Goal: Transaction & Acquisition: Purchase product/service

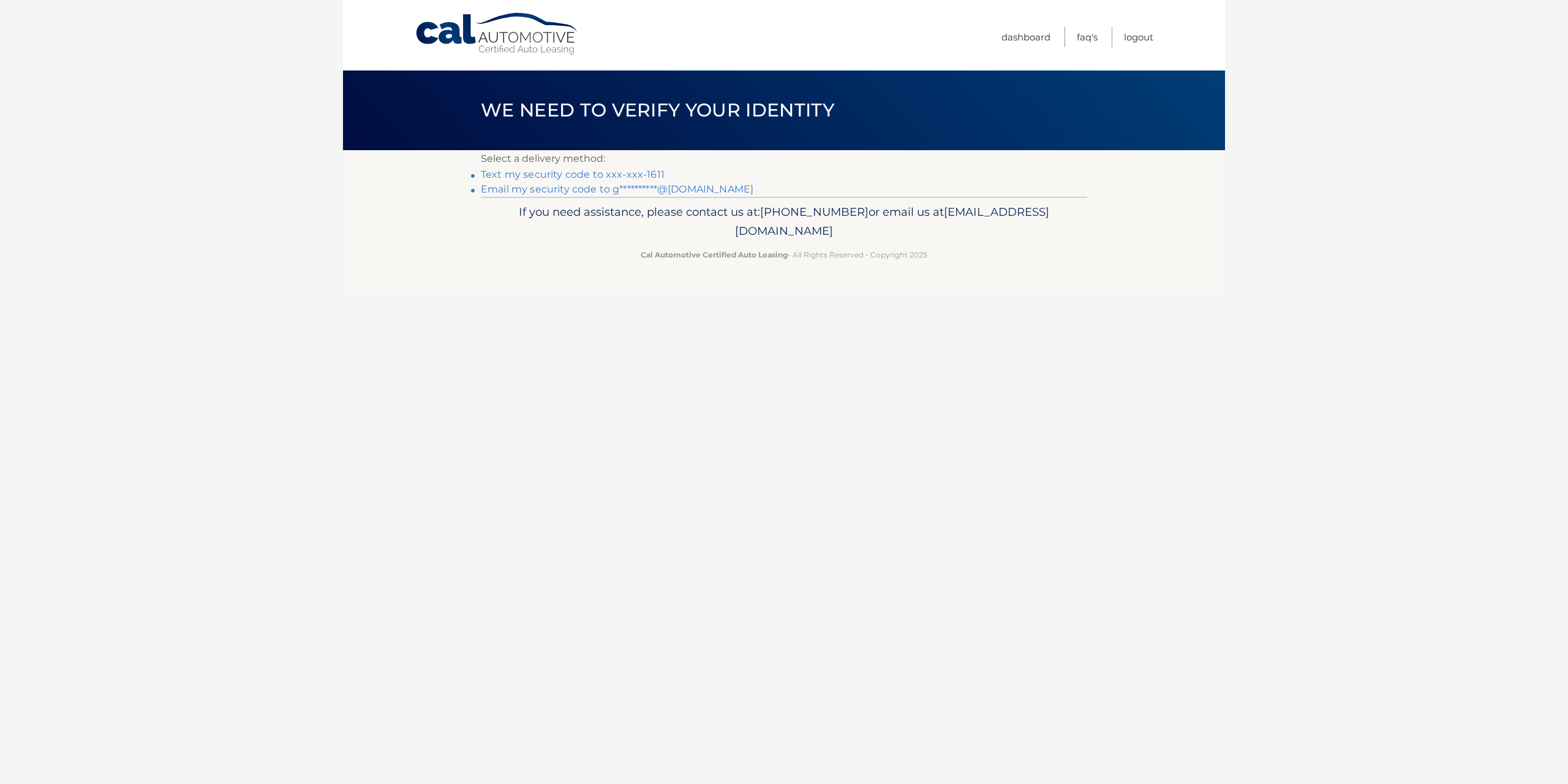
click at [617, 171] on link "Text my security code to xxx-xxx-1611" at bounding box center [573, 174] width 184 height 12
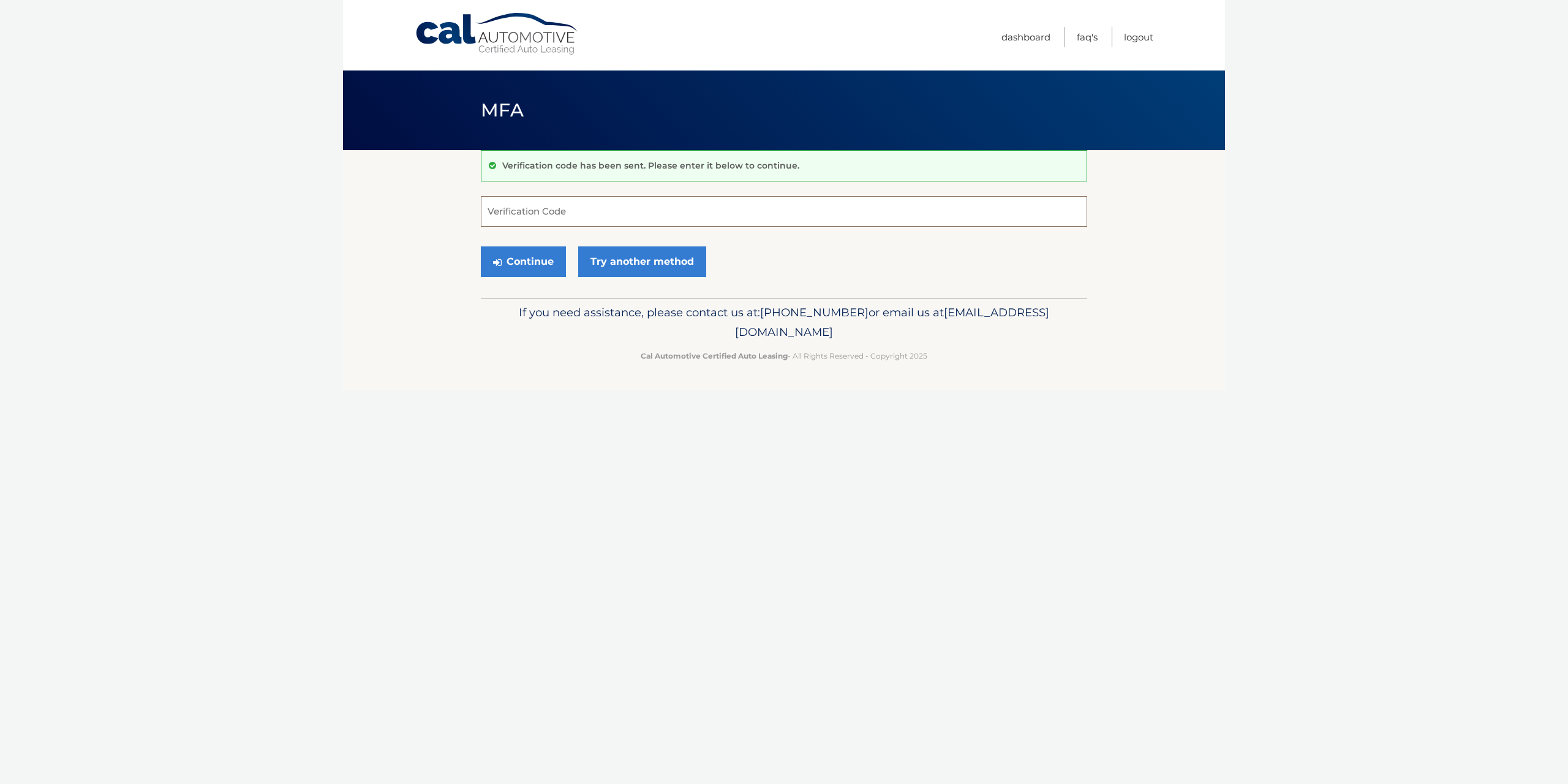
click at [501, 208] on input "Verification Code" at bounding box center [784, 211] width 607 height 30
type input "411716"
click at [511, 257] on button "Continue" at bounding box center [524, 262] width 85 height 30
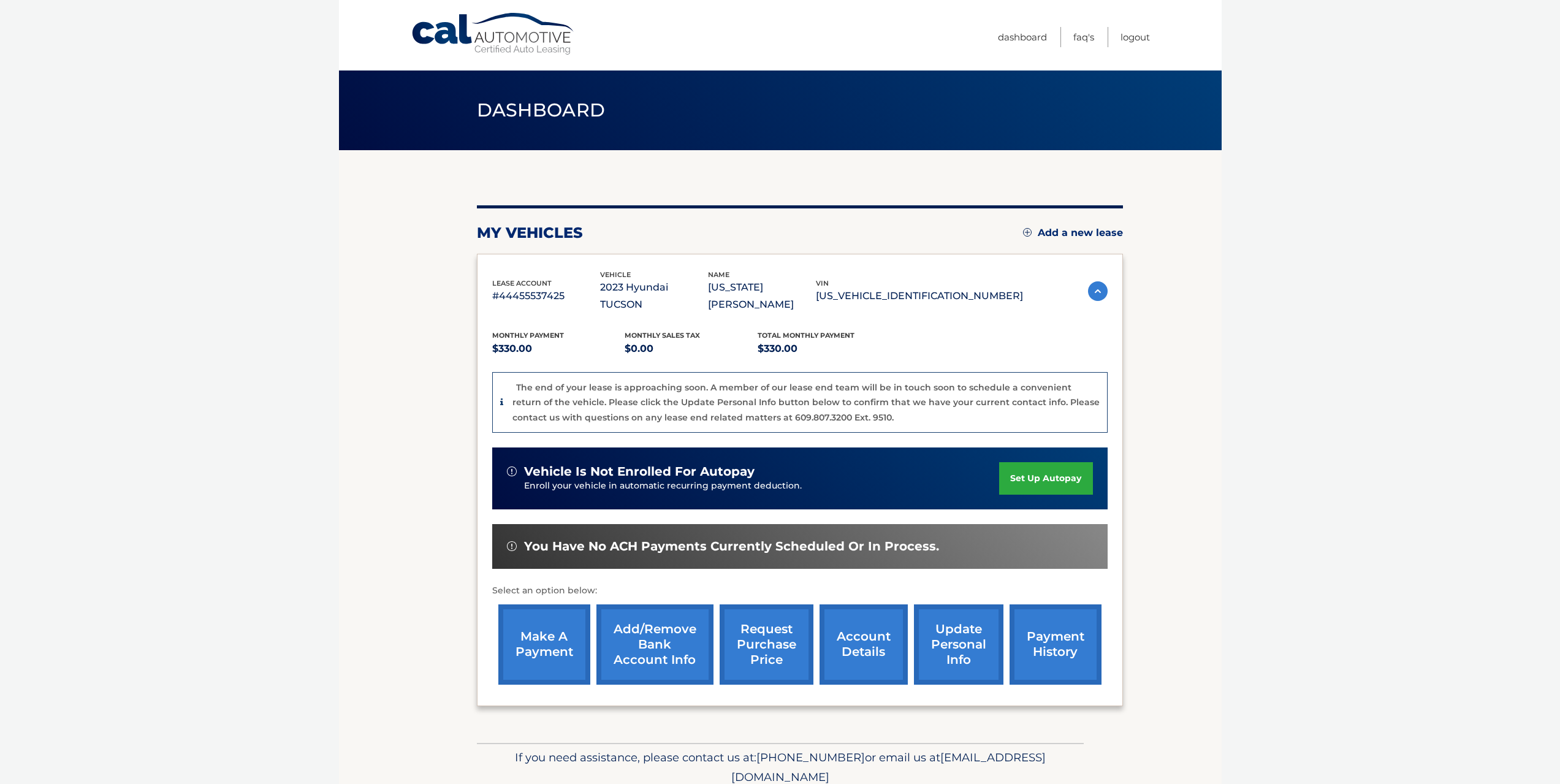
click at [962, 640] on link "update personal info" at bounding box center [958, 644] width 90 height 80
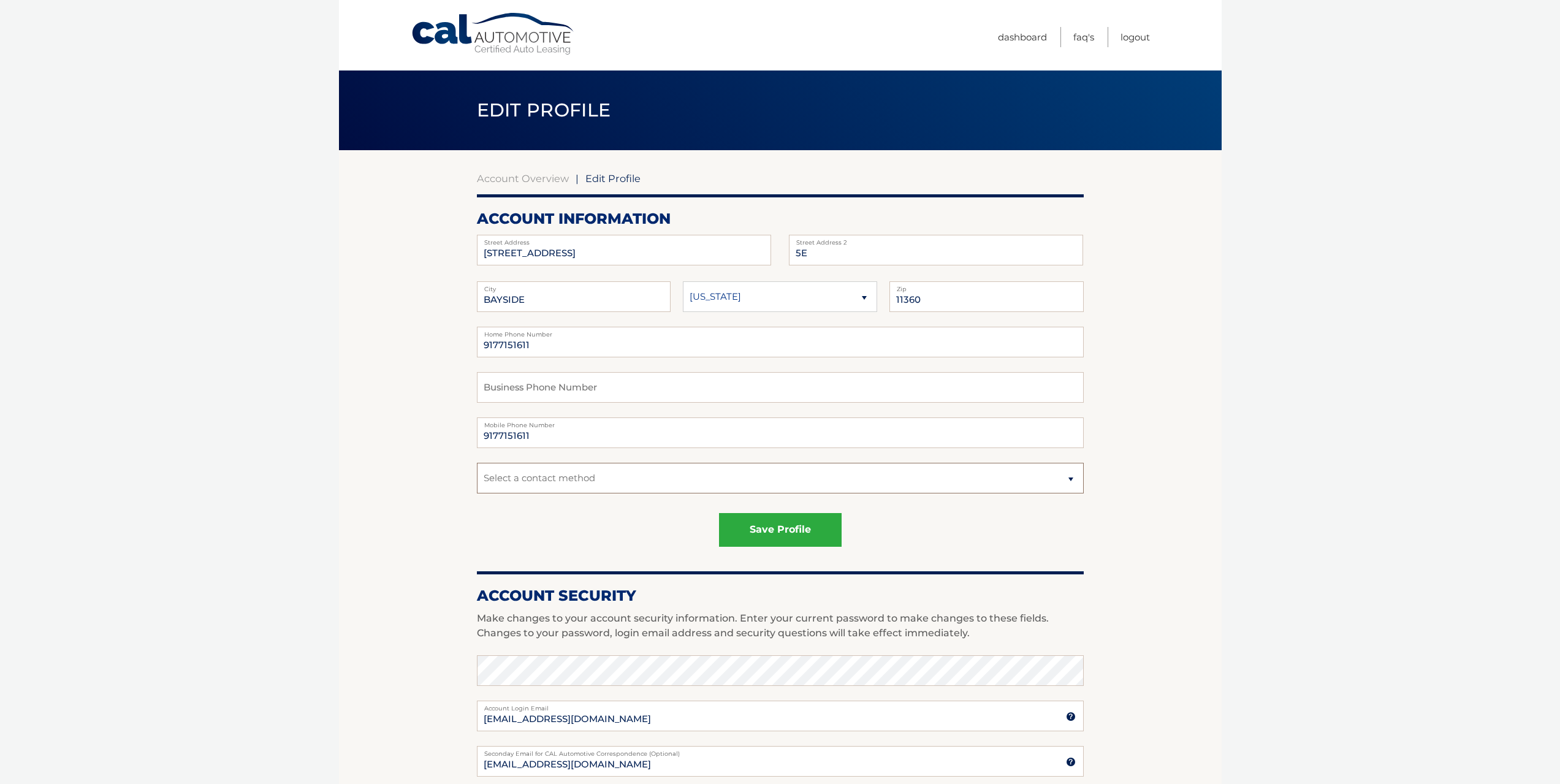
click at [799, 486] on select "Select a contact method Mobile Home" at bounding box center [780, 478] width 607 height 30
select select "1"
click at [477, 463] on select "Select a contact method Mobile Home" at bounding box center [780, 478] width 607 height 30
click at [766, 536] on button "save profile" at bounding box center [780, 530] width 123 height 34
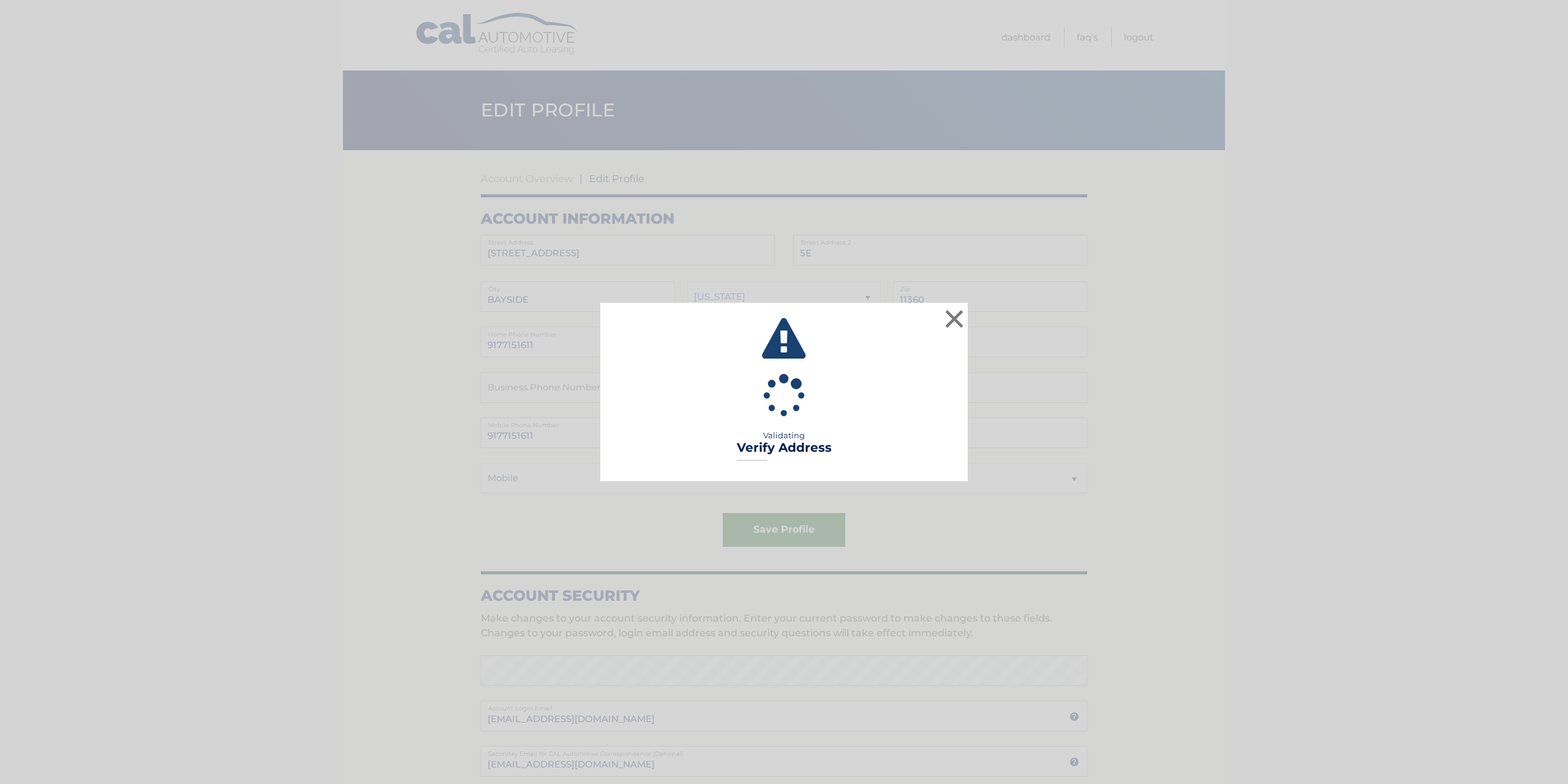
type input "APT 5E"
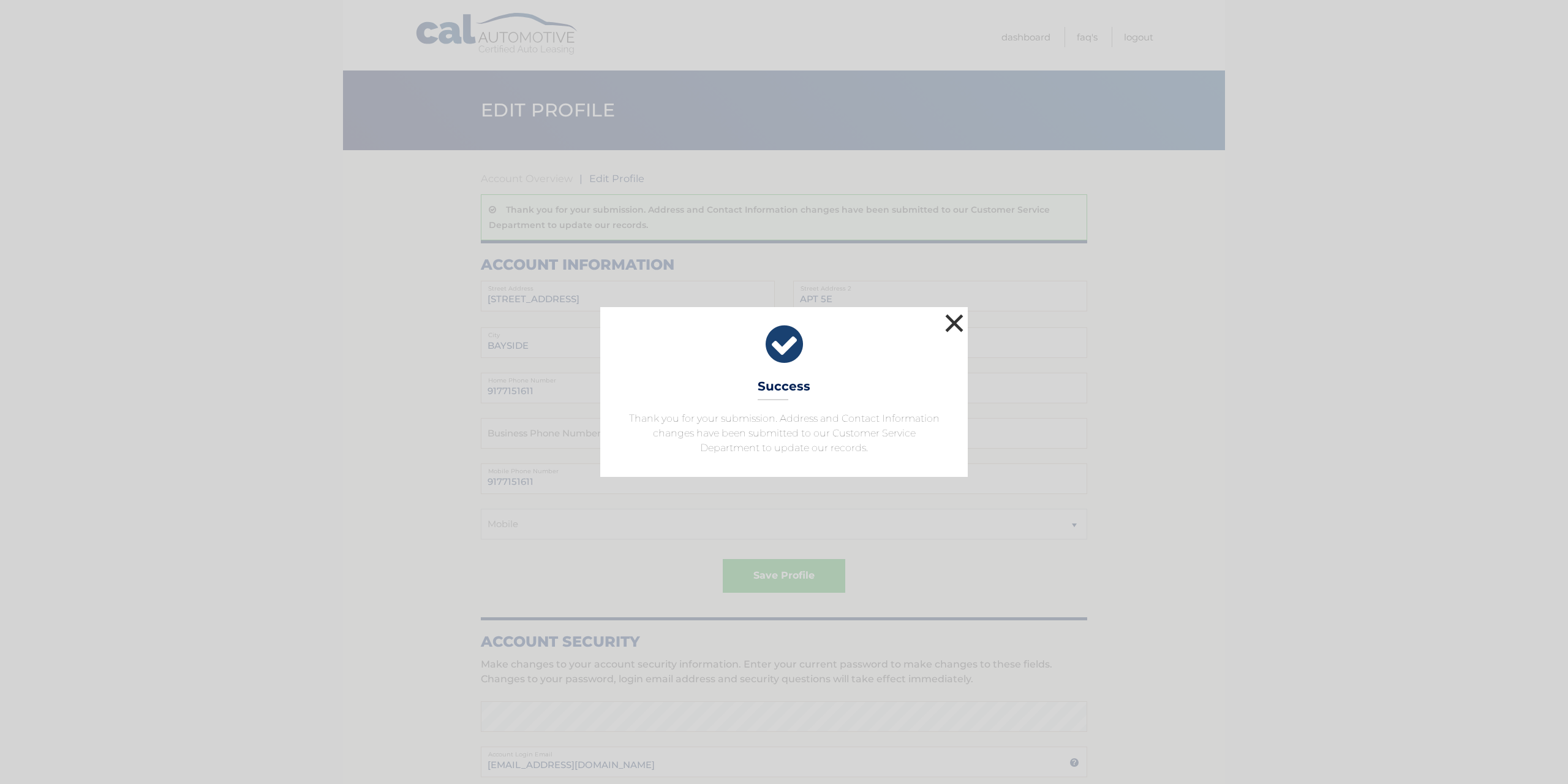
click at [955, 330] on button "×" at bounding box center [954, 323] width 25 height 25
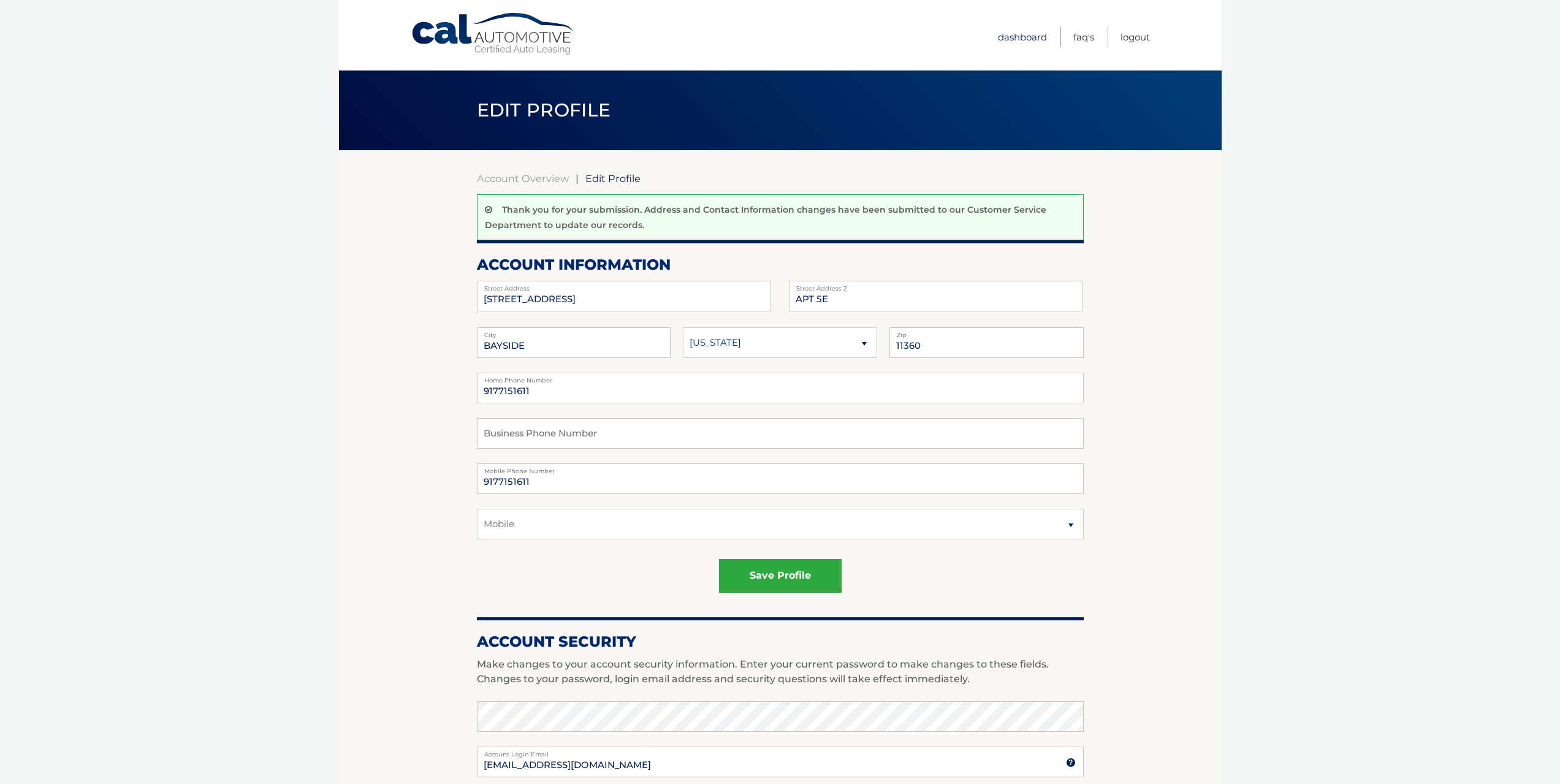
click at [1020, 36] on link "Dashboard" at bounding box center [1022, 36] width 49 height 20
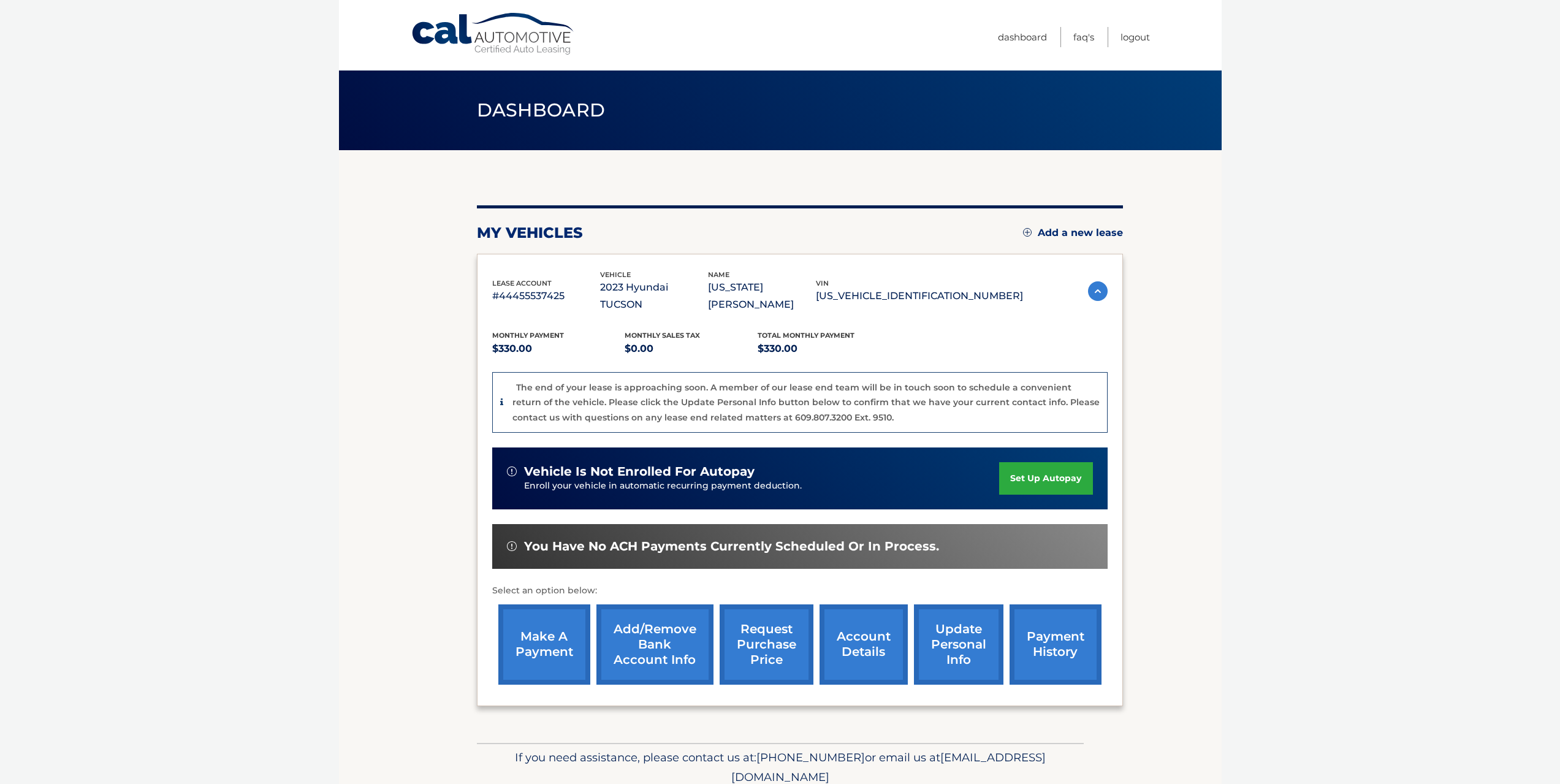
click at [882, 637] on link "account details" at bounding box center [863, 644] width 88 height 80
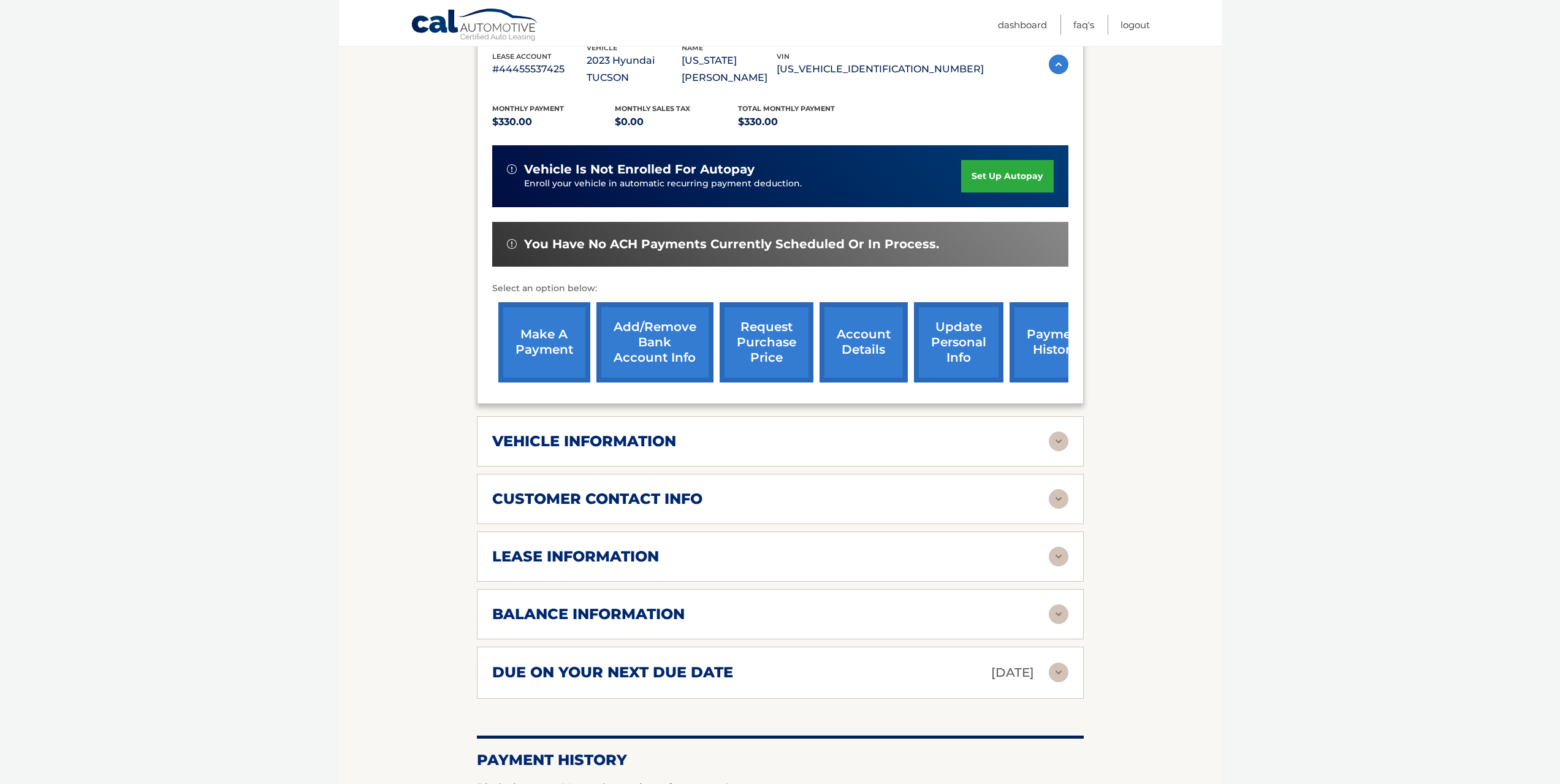
scroll to position [246, 0]
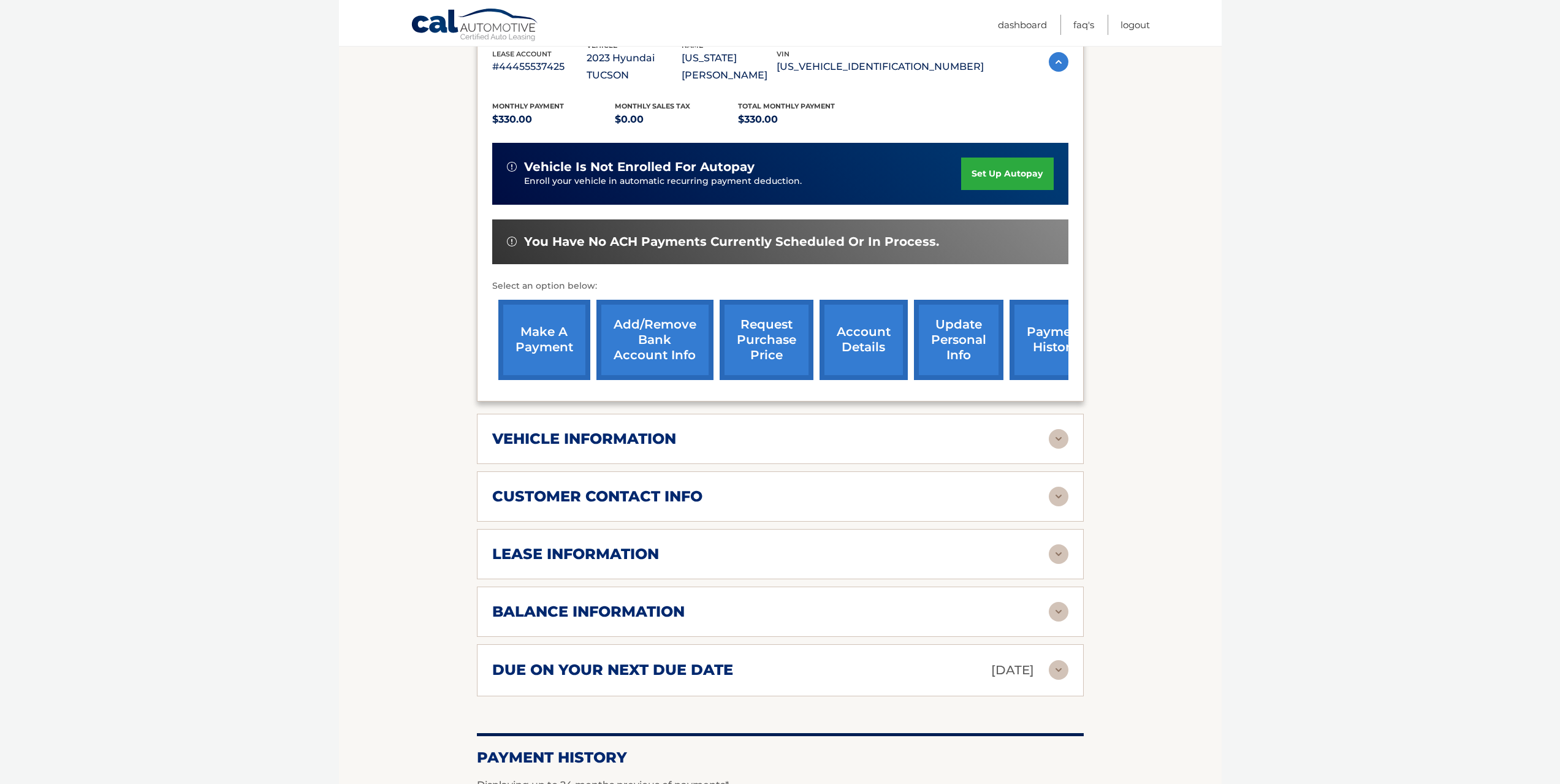
click at [693, 602] on div "balance information" at bounding box center [770, 611] width 556 height 19
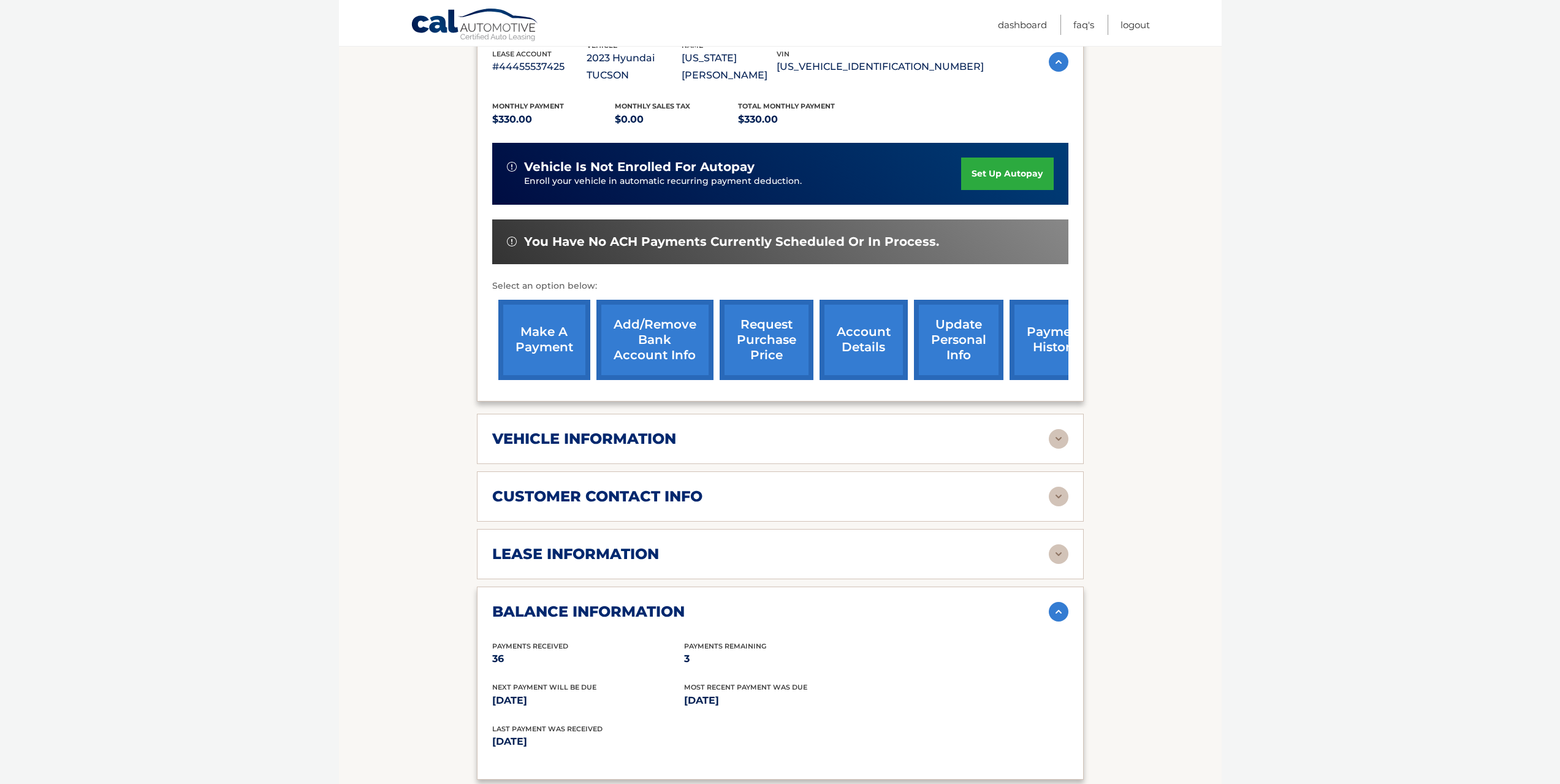
click at [554, 545] on h2 "lease information" at bounding box center [575, 554] width 166 height 19
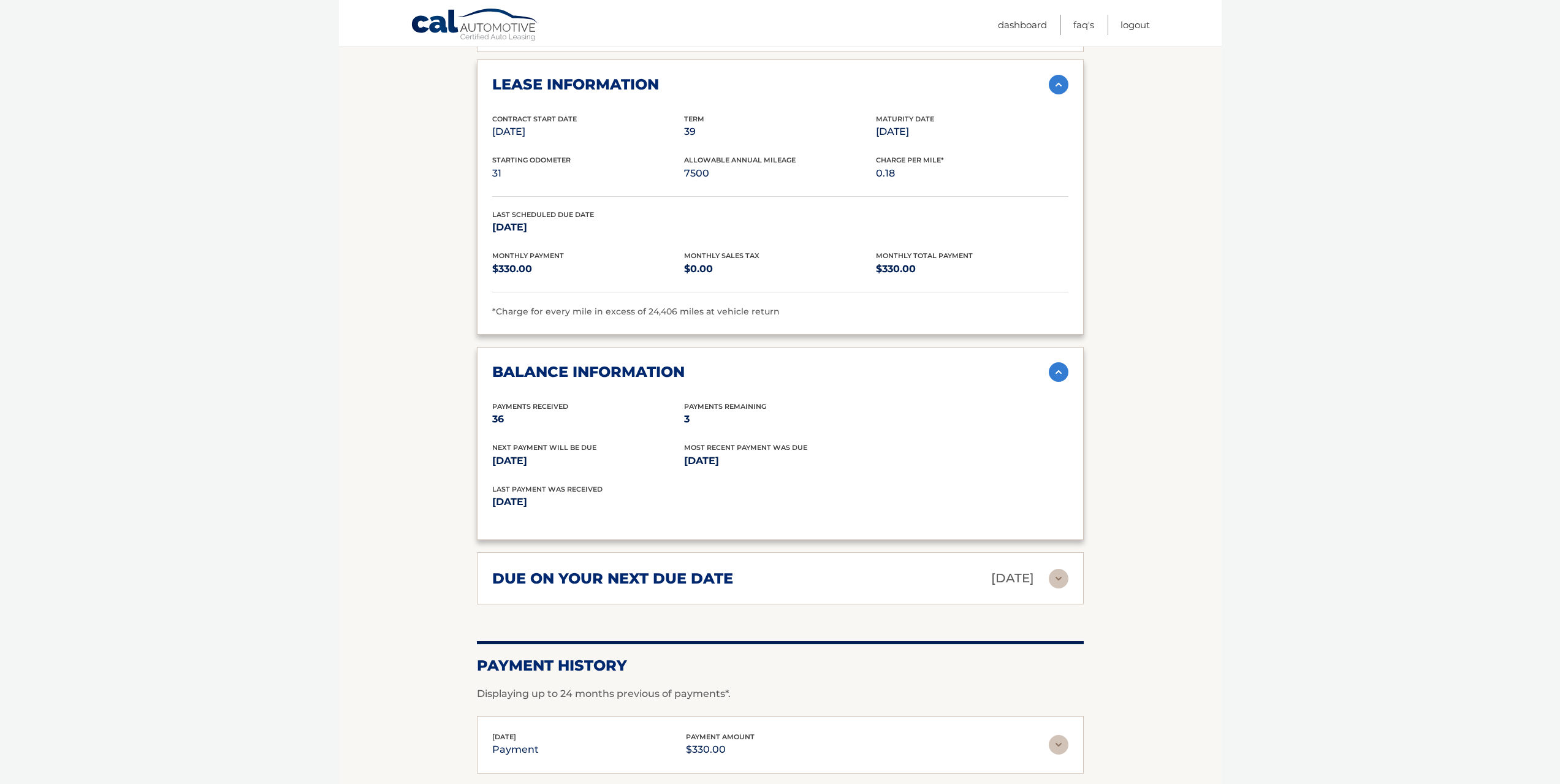
scroll to position [715, 0]
click at [722, 569] on h2 "due on your next due date" at bounding box center [612, 578] width 241 height 19
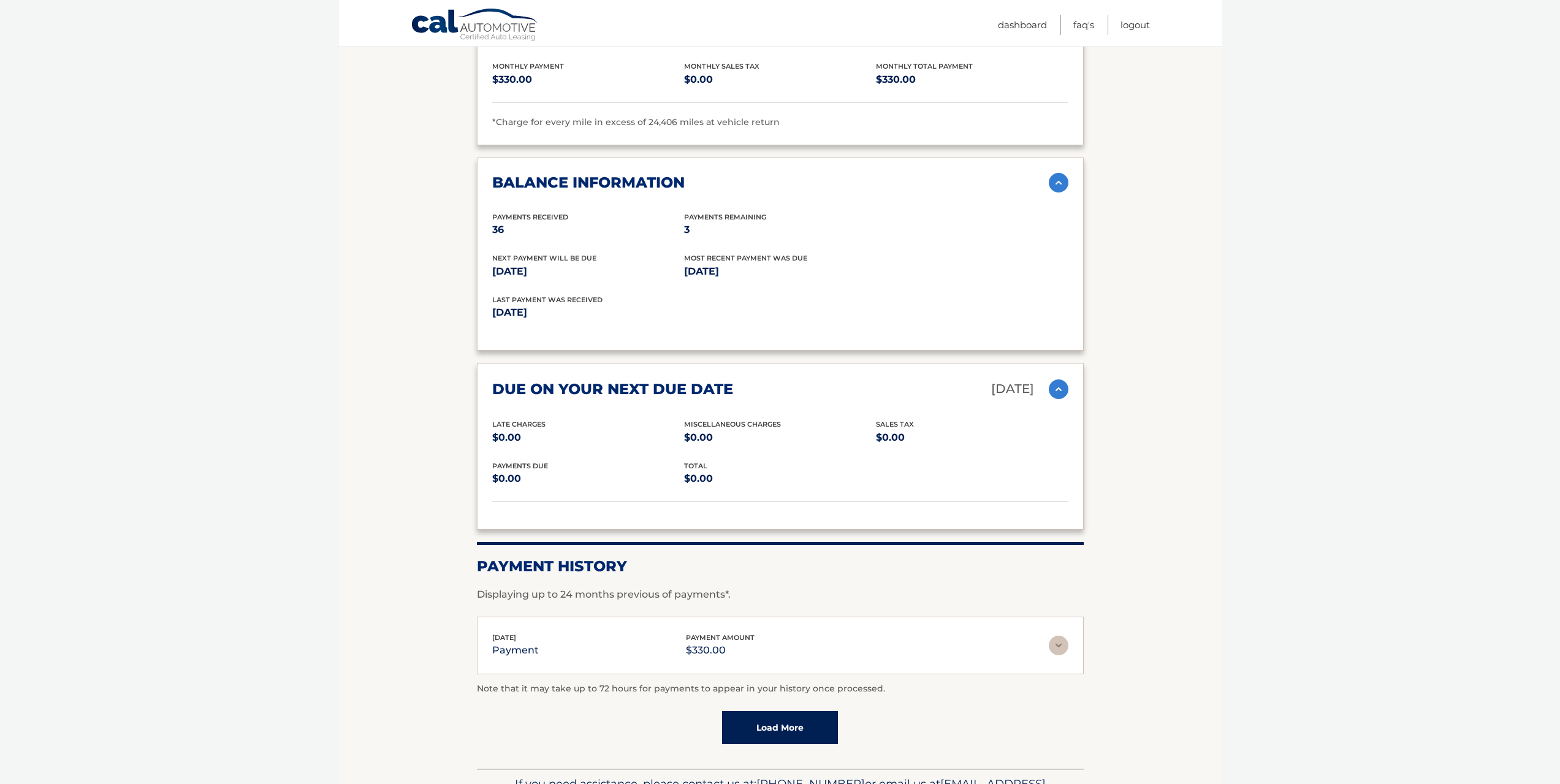
scroll to position [919, 0]
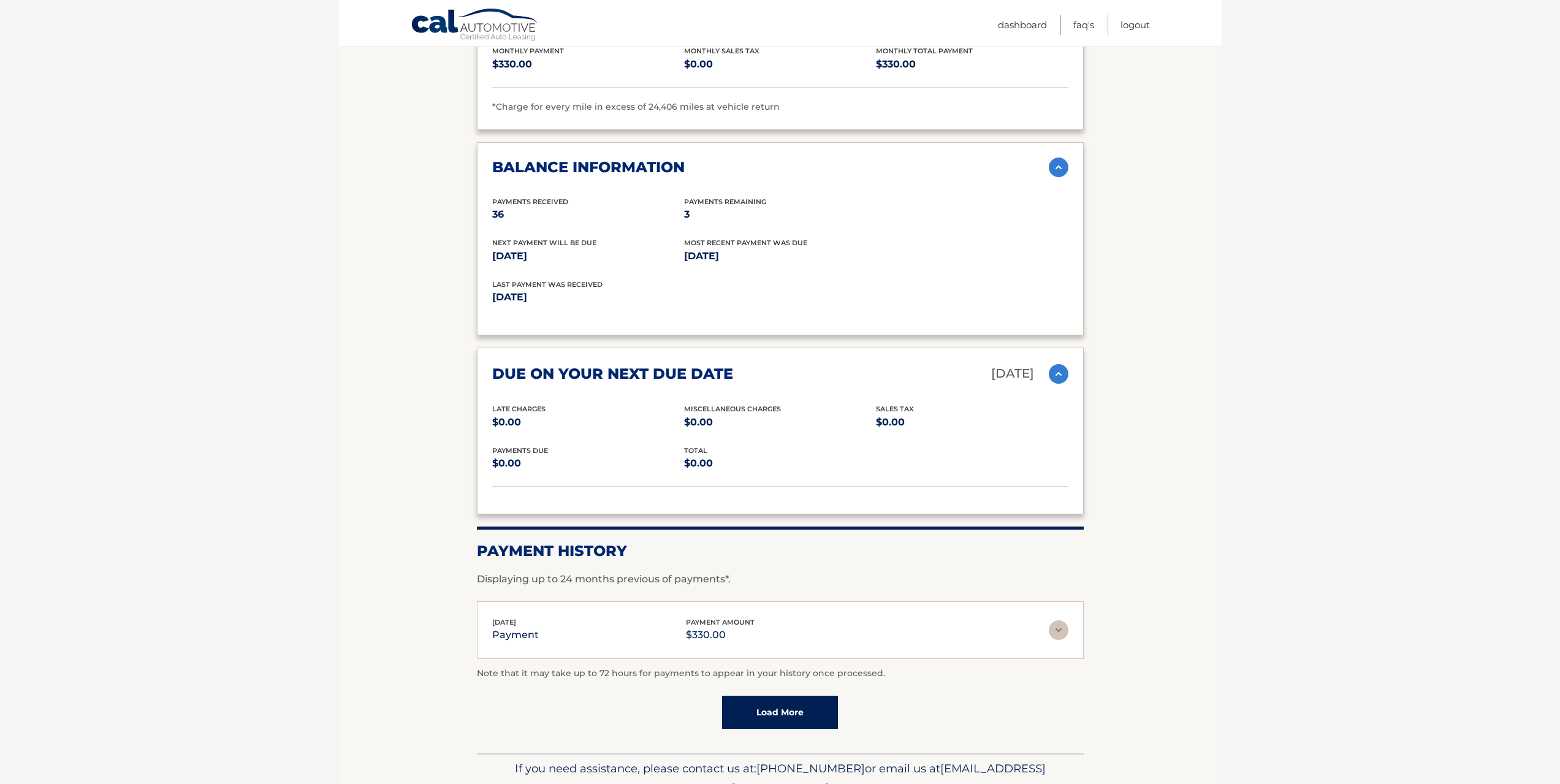
click at [1027, 617] on div "May 13, 2025 payment payment amount $330.00" at bounding box center [770, 630] width 556 height 28
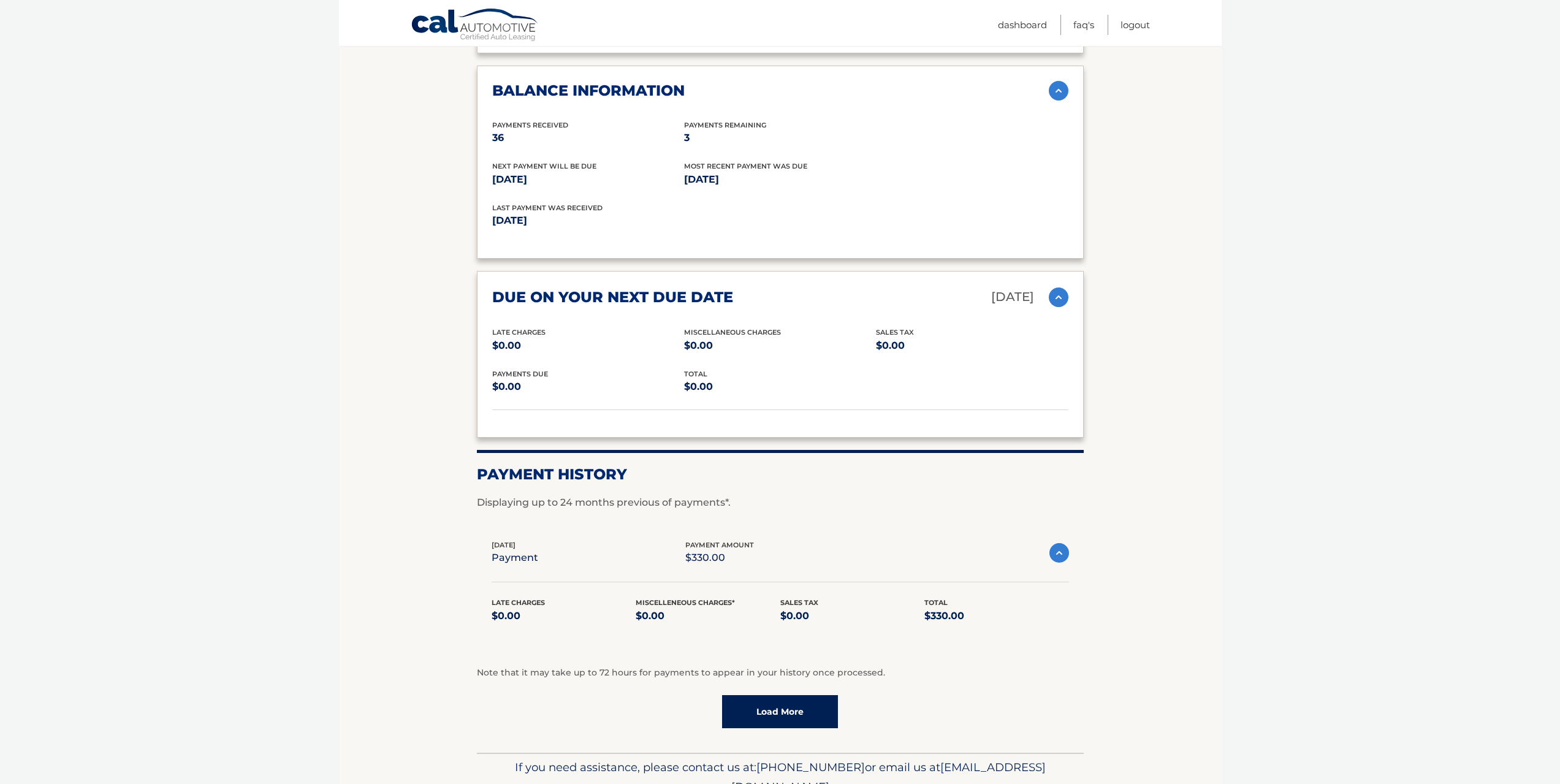
scroll to position [1001, 0]
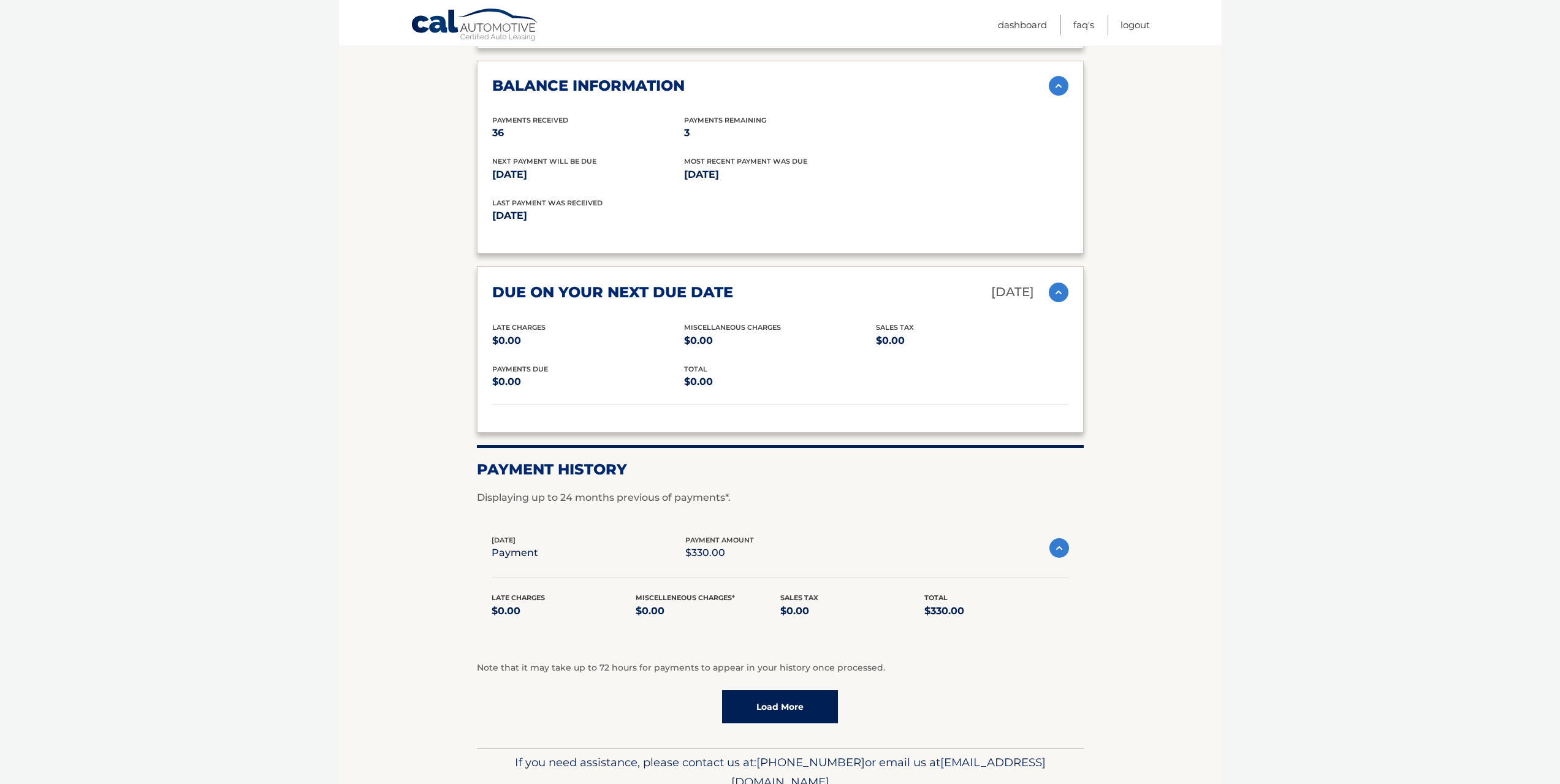
click at [776, 691] on link "Load More" at bounding box center [780, 707] width 116 height 33
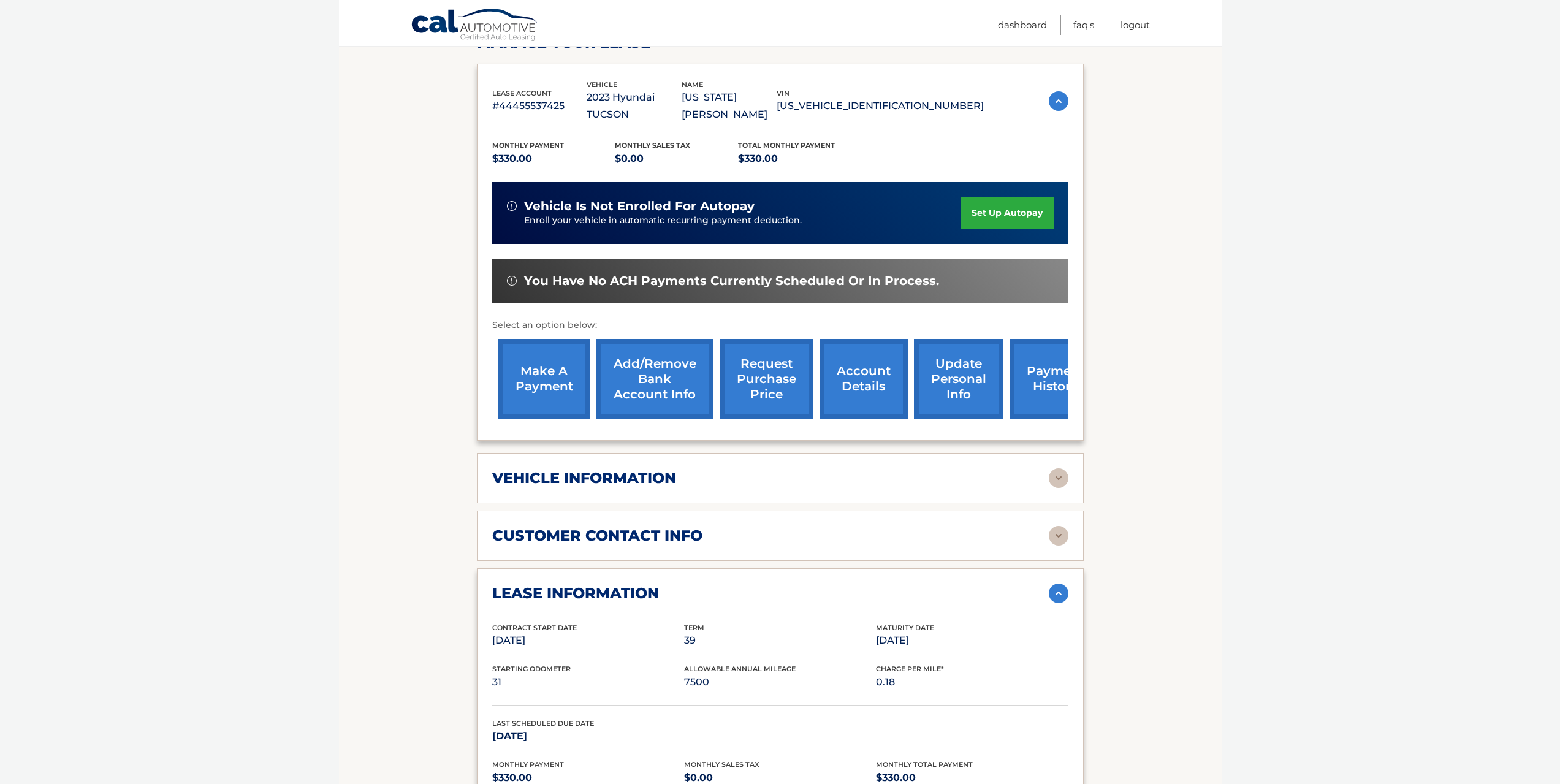
scroll to position [204, 0]
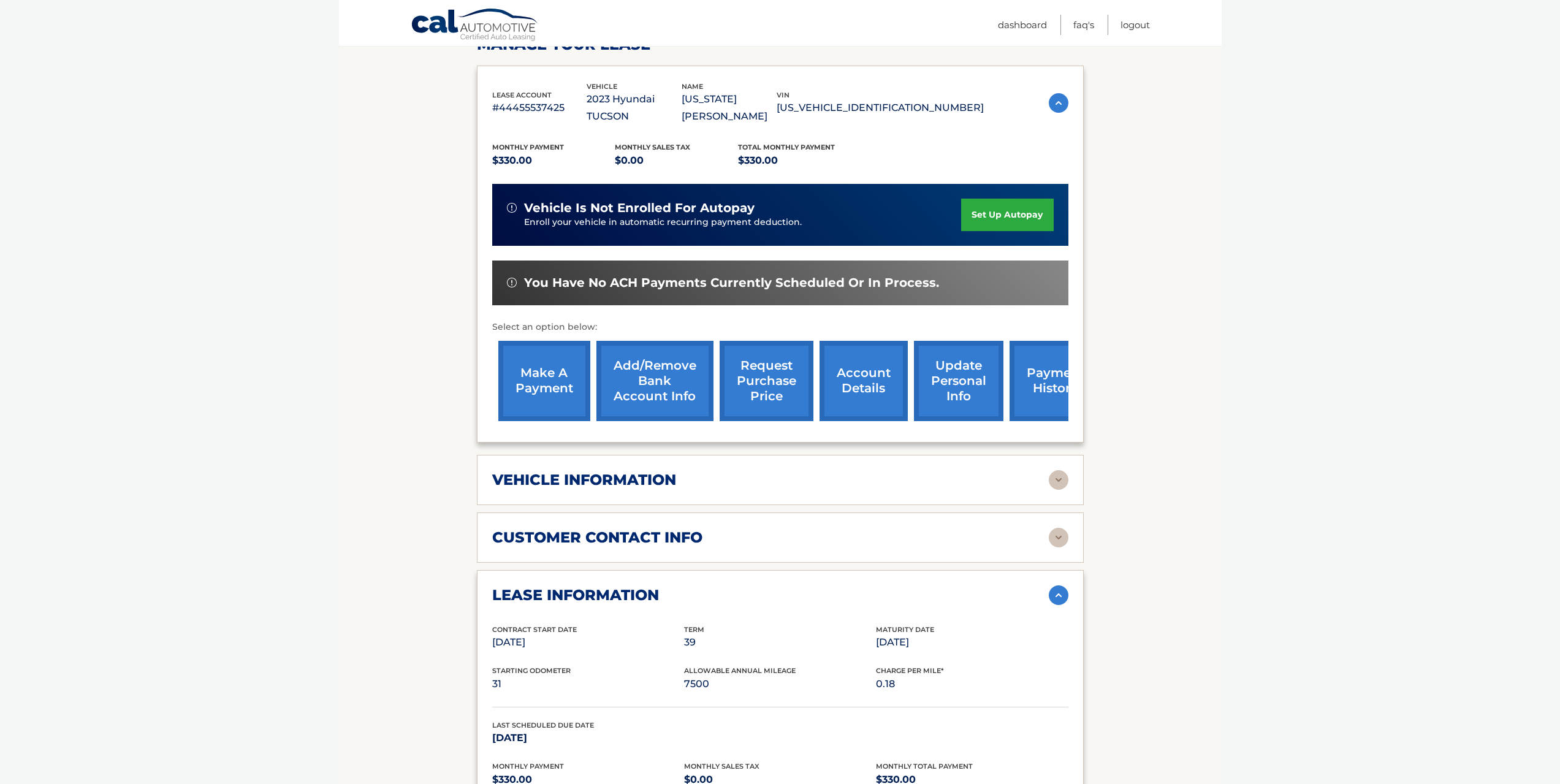
click at [535, 359] on link "make a payment" at bounding box center [544, 381] width 92 height 80
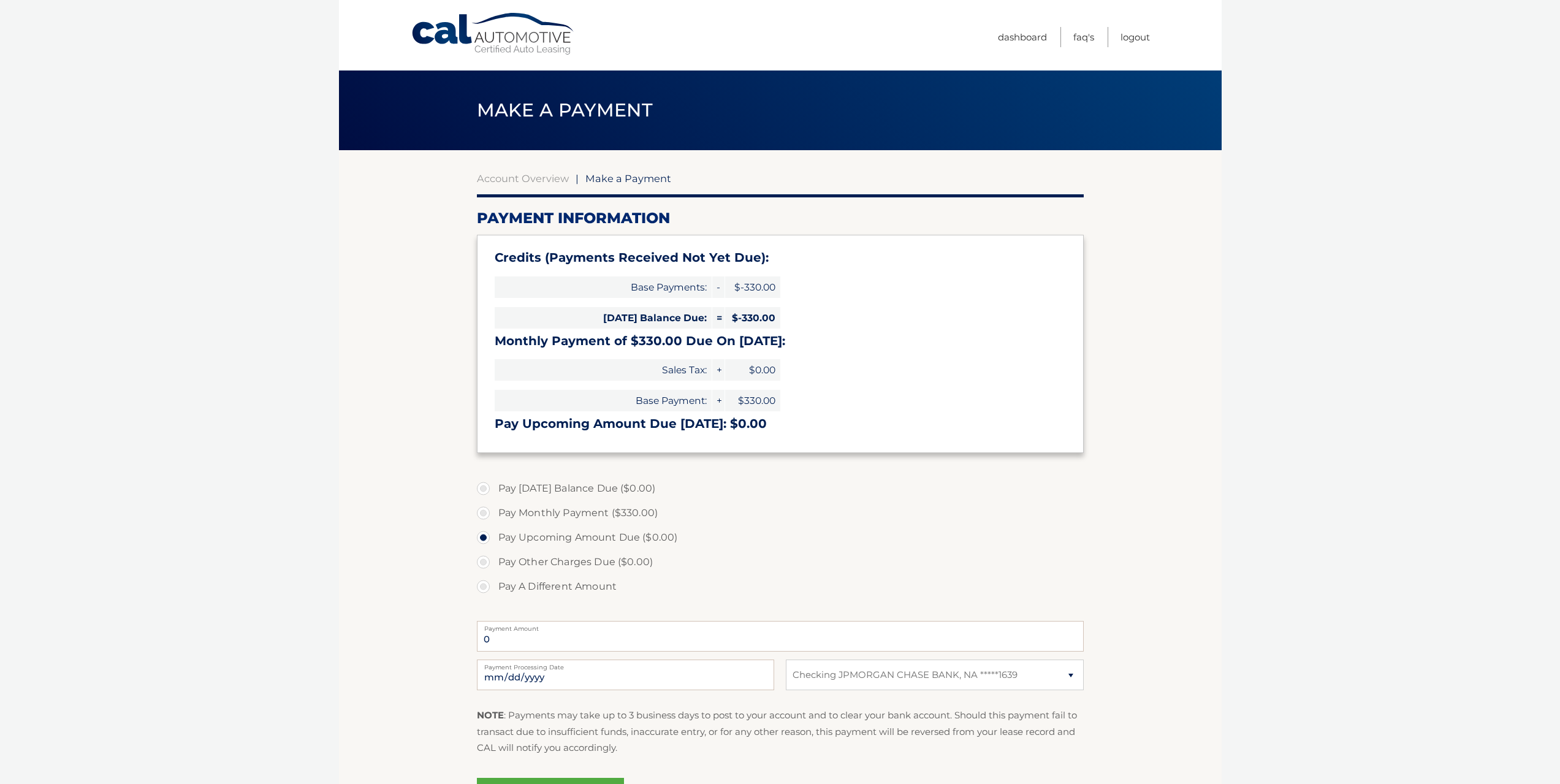
select select "N2RkMDg5ZWQtZWFkZi00NGIzLWE0YTUtYWY0MDA5NmJiNjNk"
click at [513, 179] on link "Account Overview" at bounding box center [522, 179] width 92 height 12
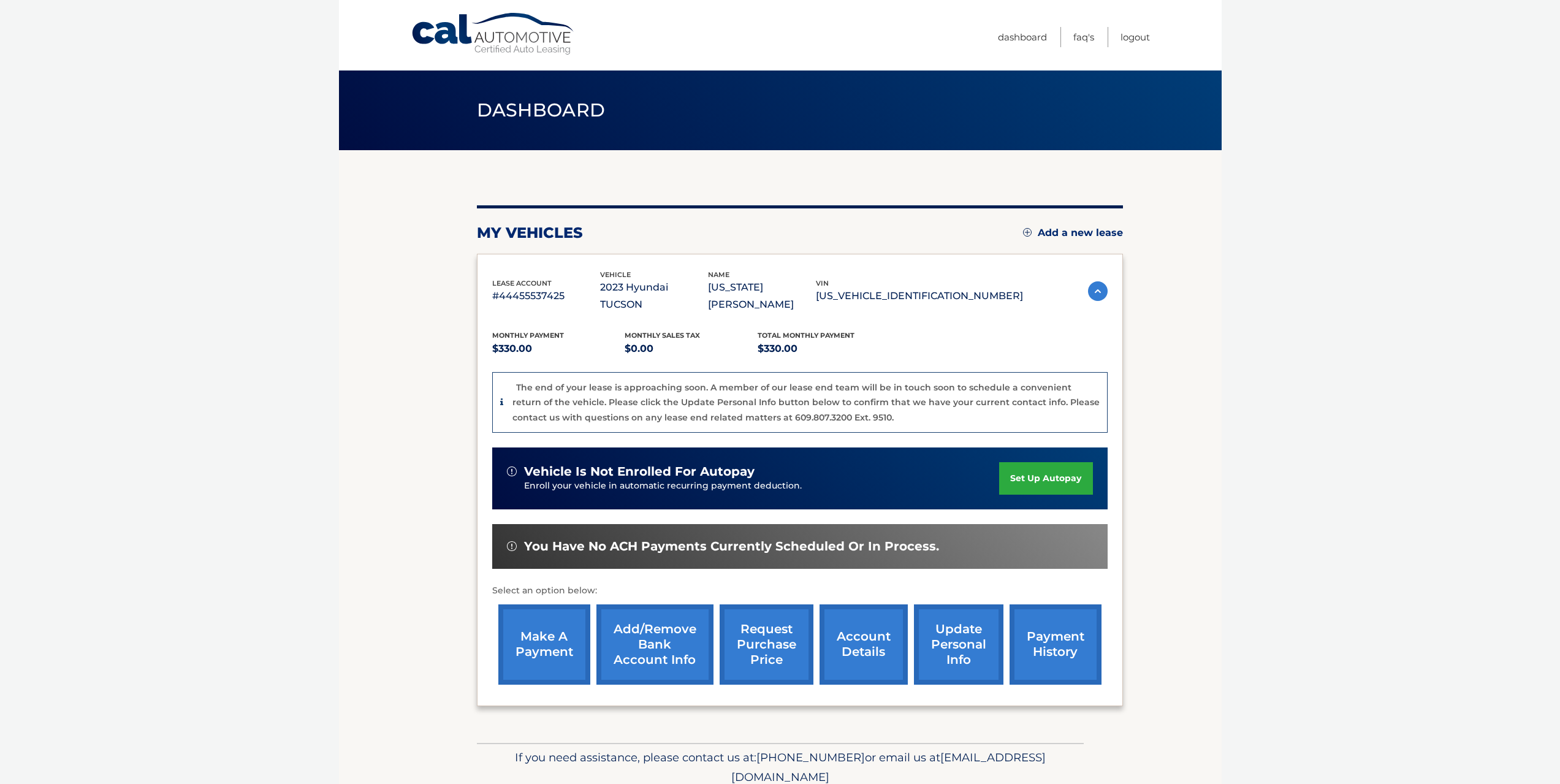
click at [540, 630] on link "make a payment" at bounding box center [544, 644] width 92 height 80
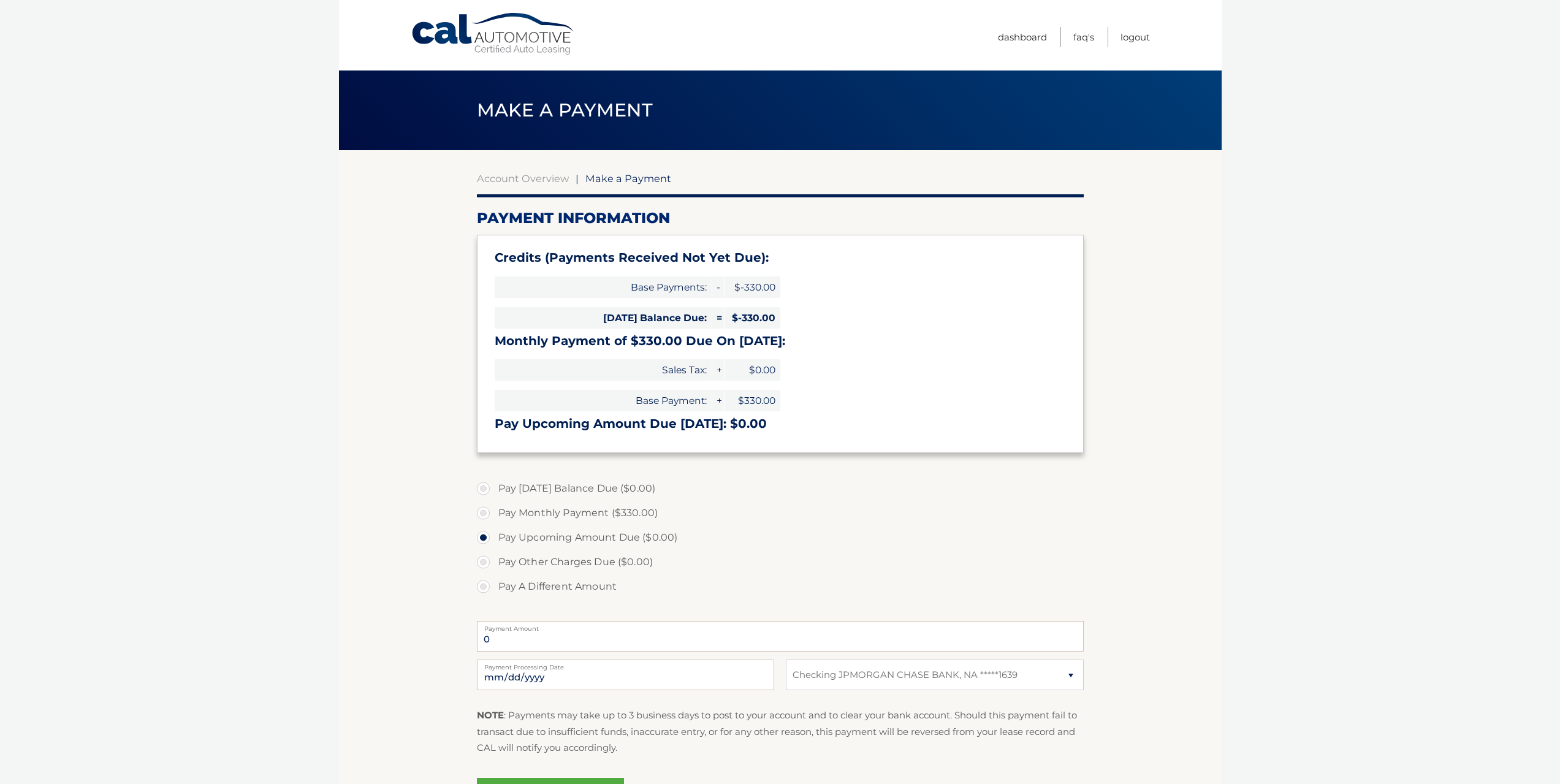
select select "N2RkMDg5ZWQtZWFkZi00NGIzLWE0YTUtYWY0MDA5NmJiNjNk"
click at [480, 514] on label "Pay Monthly Payment ($330.00)" at bounding box center [780, 513] width 607 height 25
click at [481, 514] on input "Pay Monthly Payment ($330.00)" at bounding box center [488, 511] width 12 height 20
radio input "true"
type input "330.00"
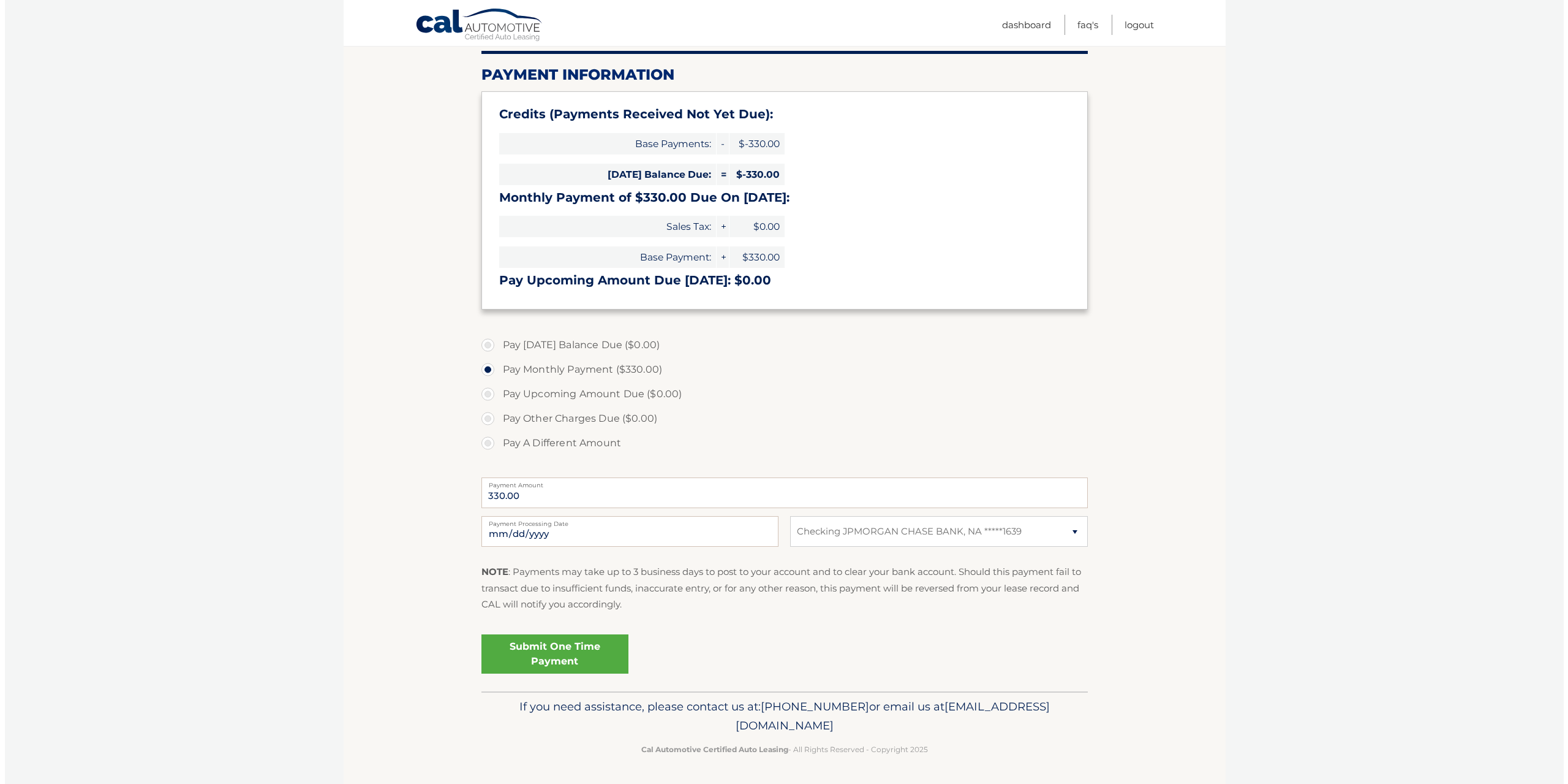
scroll to position [144, 0]
click at [527, 647] on link "Submit One Time Payment" at bounding box center [550, 653] width 147 height 39
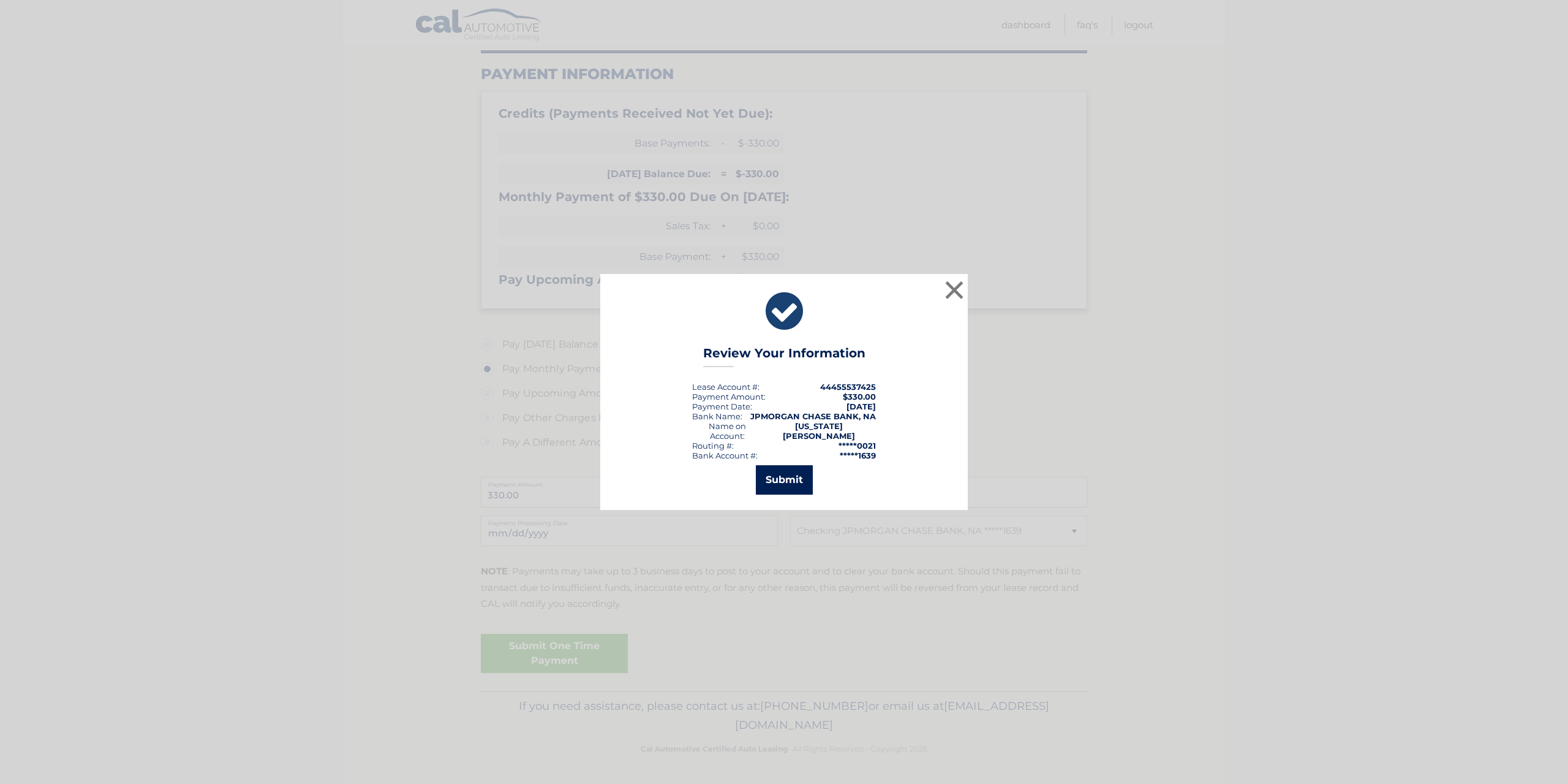
click at [773, 477] on button "Submit" at bounding box center [784, 480] width 57 height 29
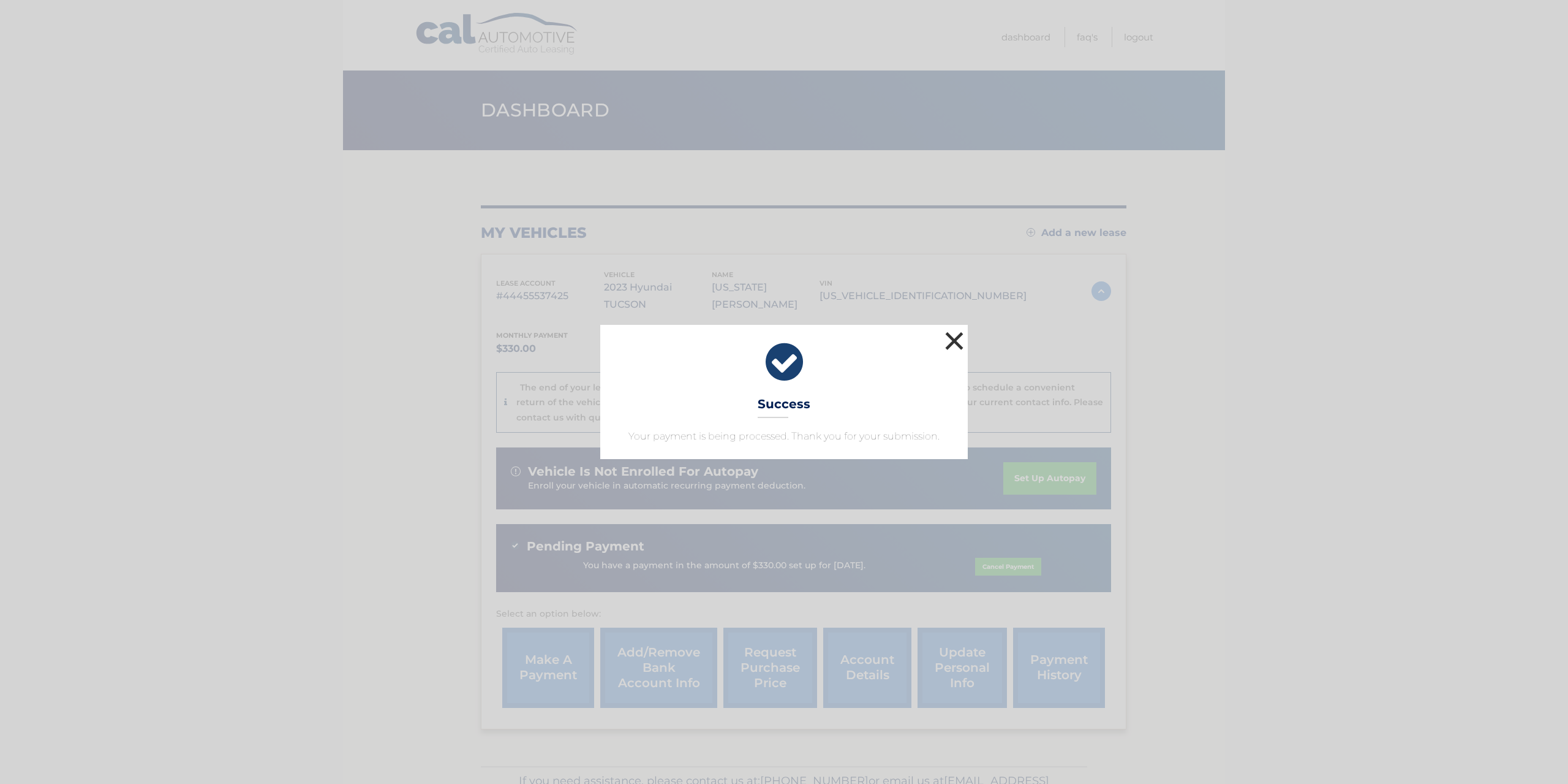
click at [952, 340] on button "×" at bounding box center [954, 341] width 25 height 25
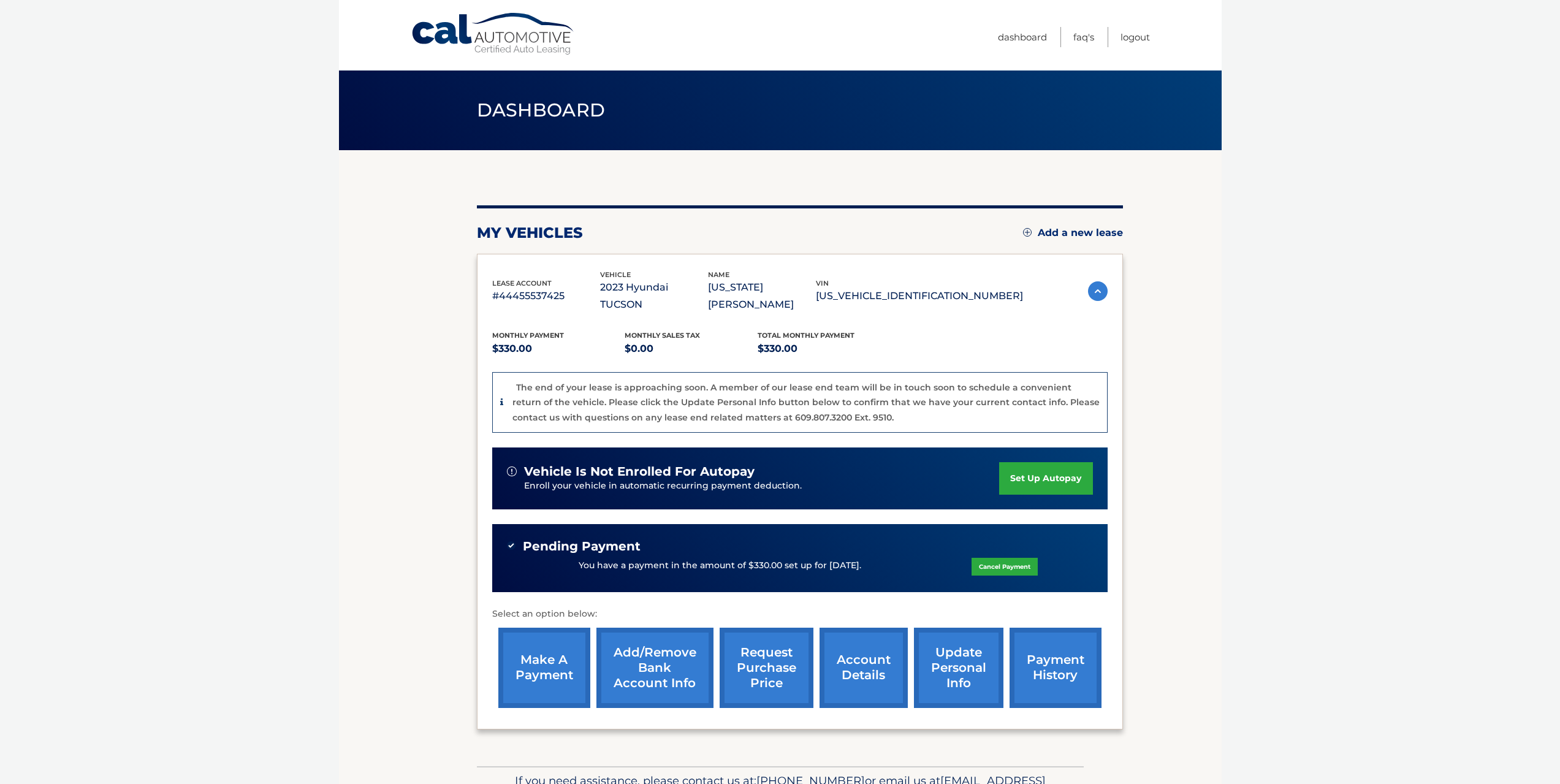
click at [1095, 281] on img at bounding box center [1098, 291] width 20 height 20
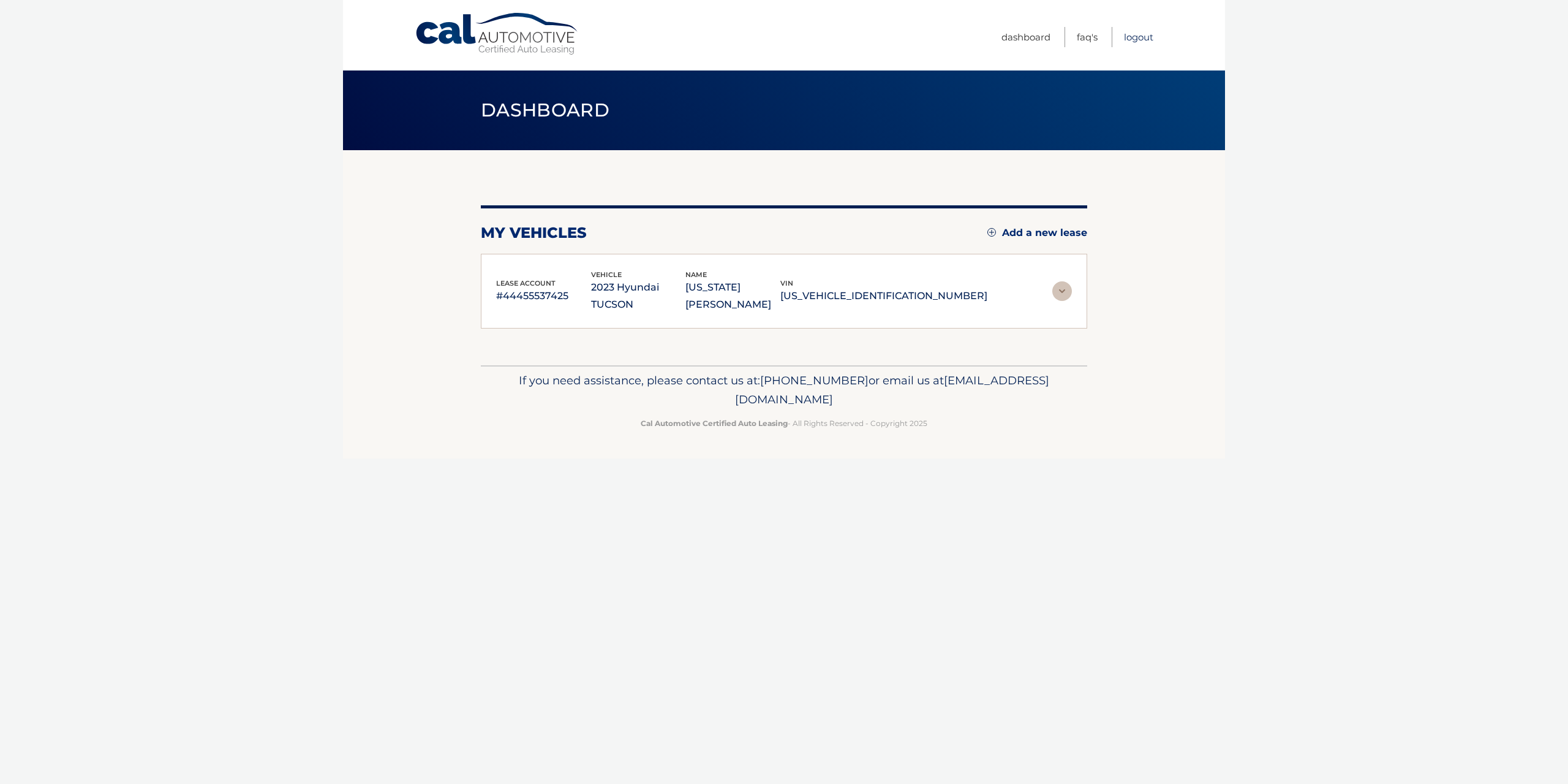
click at [1128, 30] on link "Logout" at bounding box center [1138, 36] width 29 height 20
